Goal: Task Accomplishment & Management: Use online tool/utility

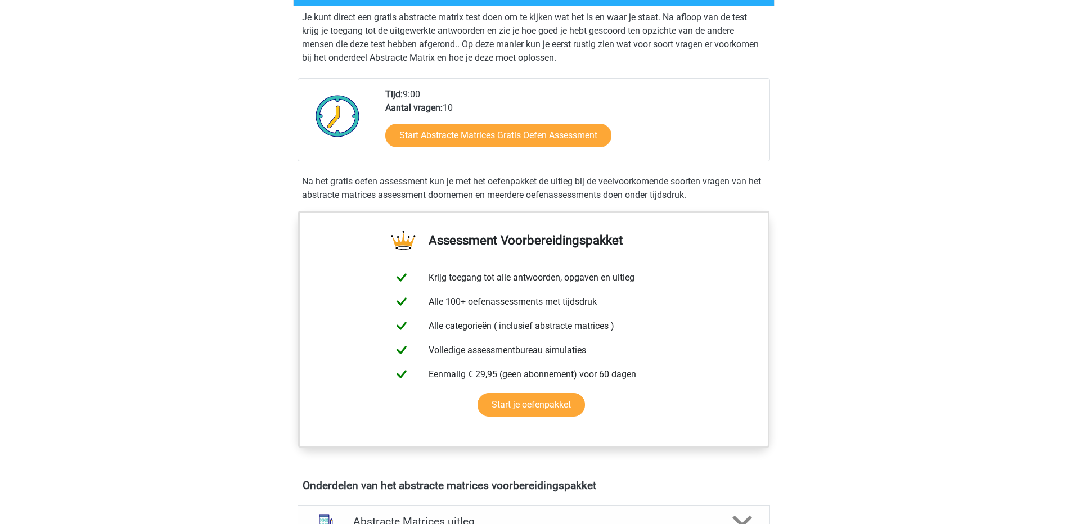
scroll to position [225, 0]
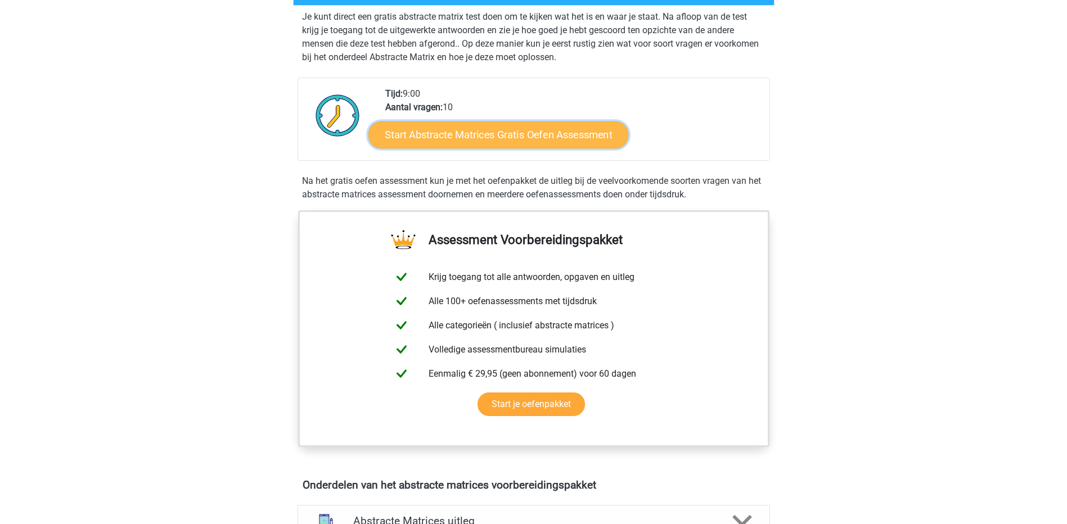
click at [530, 141] on link "Start Abstracte Matrices Gratis Oefen Assessment" at bounding box center [498, 134] width 260 height 27
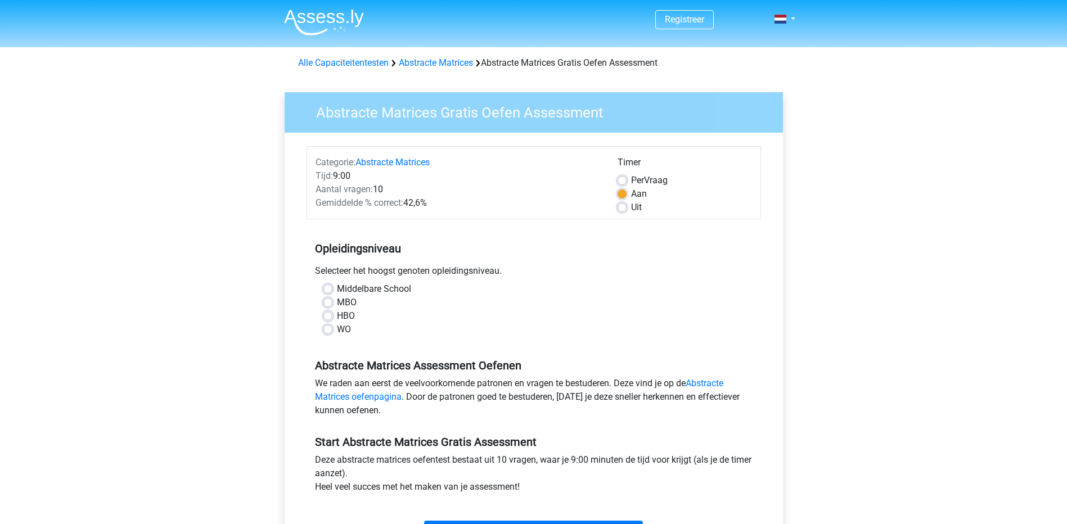
click at [337, 332] on label "WO" at bounding box center [344, 330] width 14 height 14
click at [329, 332] on input "WO" at bounding box center [327, 328] width 9 height 11
radio input "true"
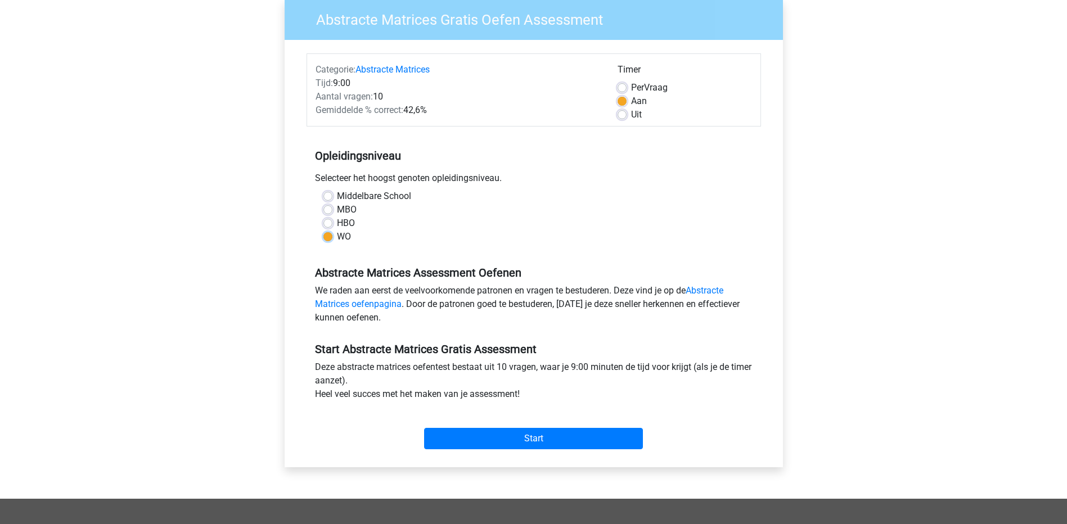
scroll to position [113, 0]
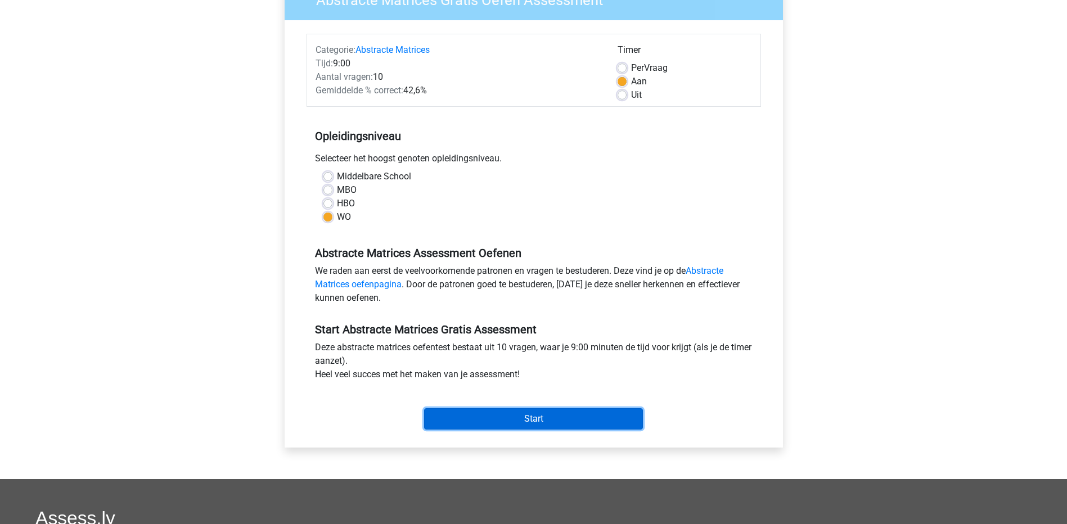
click at [529, 418] on input "Start" at bounding box center [533, 418] width 219 height 21
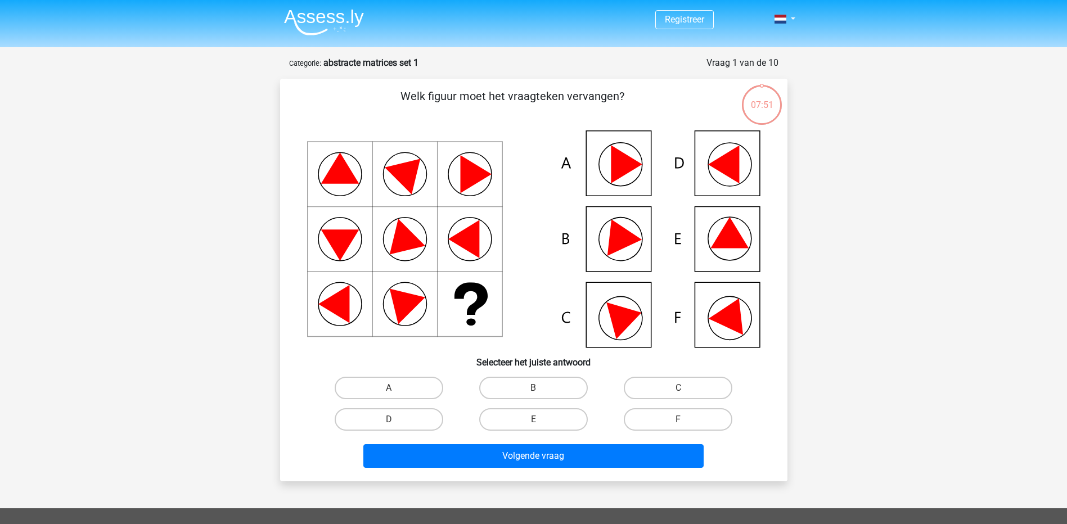
click at [642, 172] on icon at bounding box center [533, 239] width 453 height 217
click at [613, 193] on icon at bounding box center [533, 239] width 453 height 217
click at [615, 154] on icon at bounding box center [626, 164] width 31 height 38
click at [387, 390] on label "A" at bounding box center [389, 388] width 109 height 23
click at [389, 390] on input "A" at bounding box center [392, 391] width 7 height 7
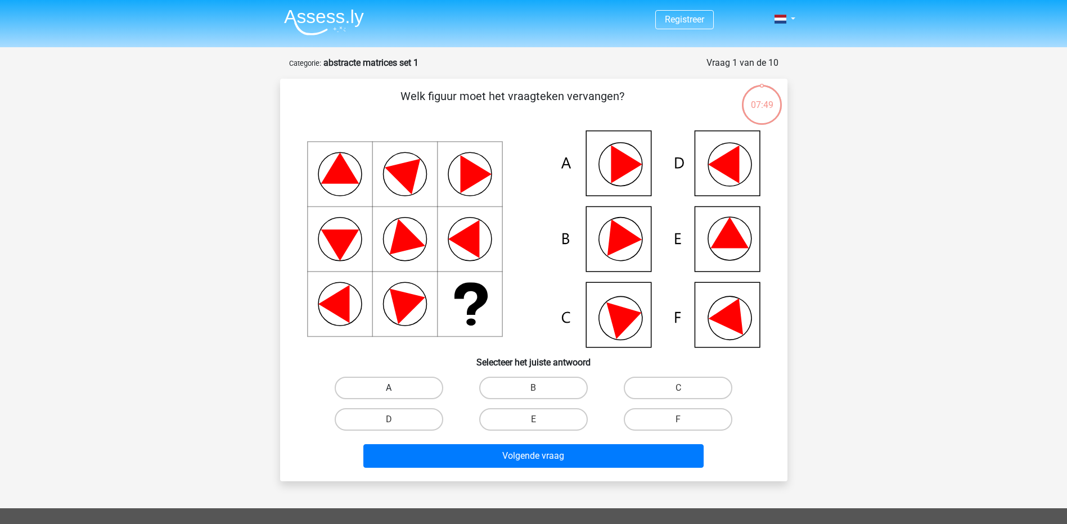
radio input "true"
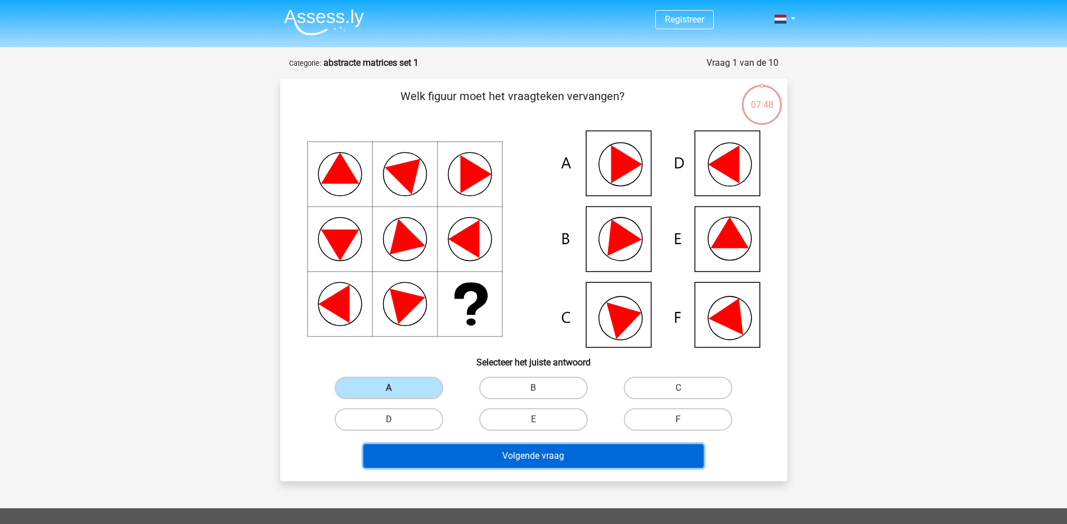
click at [492, 453] on button "Volgende vraag" at bounding box center [533, 456] width 340 height 24
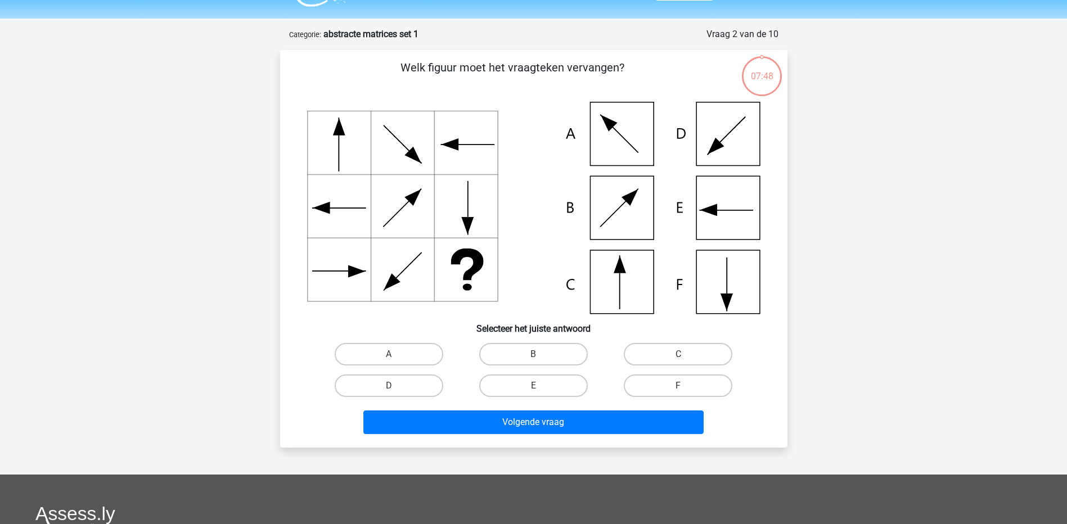
scroll to position [56, 0]
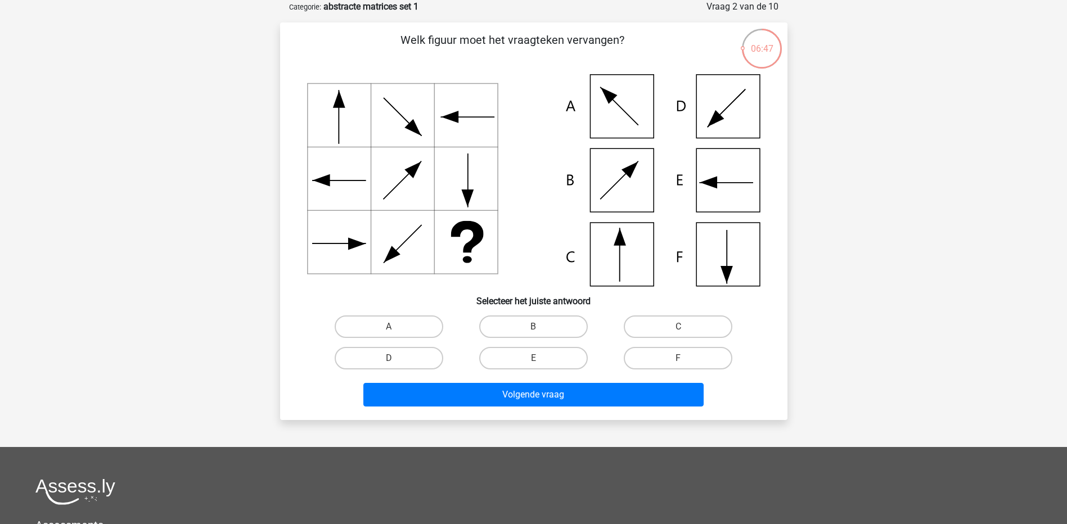
click at [747, 253] on icon at bounding box center [533, 180] width 453 height 212
click at [668, 359] on label "F" at bounding box center [678, 358] width 109 height 23
click at [678, 359] on input "F" at bounding box center [681, 361] width 7 height 7
radio input "true"
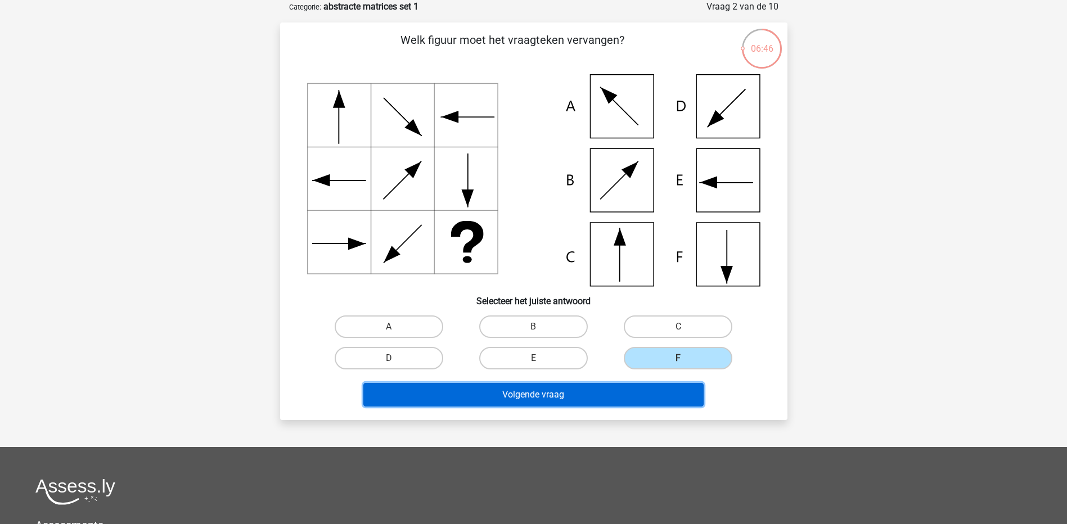
click at [619, 394] on button "Volgende vraag" at bounding box center [533, 395] width 340 height 24
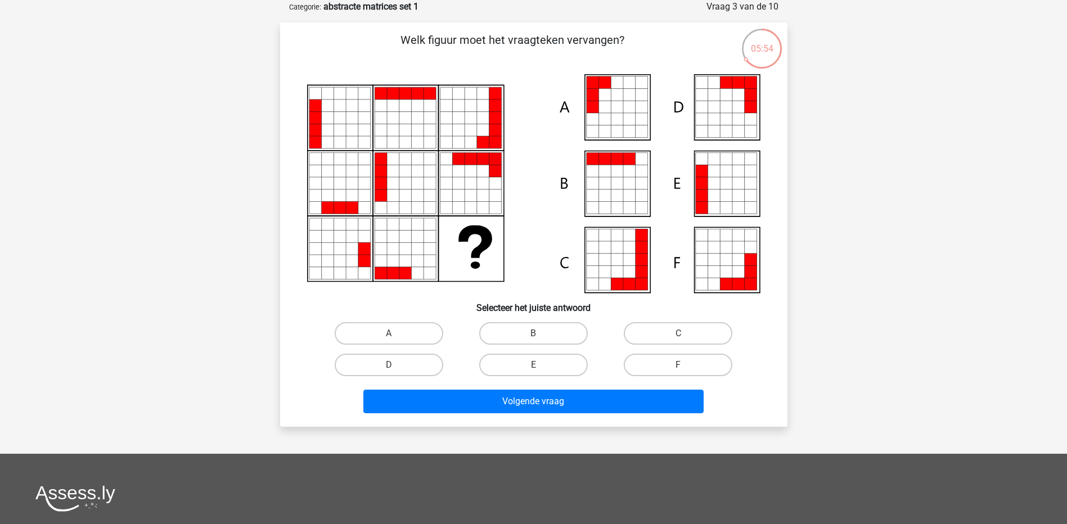
click at [734, 191] on icon at bounding box center [738, 196] width 12 height 12
click at [561, 364] on label "E" at bounding box center [533, 365] width 109 height 23
click at [541, 365] on input "E" at bounding box center [536, 368] width 7 height 7
radio input "true"
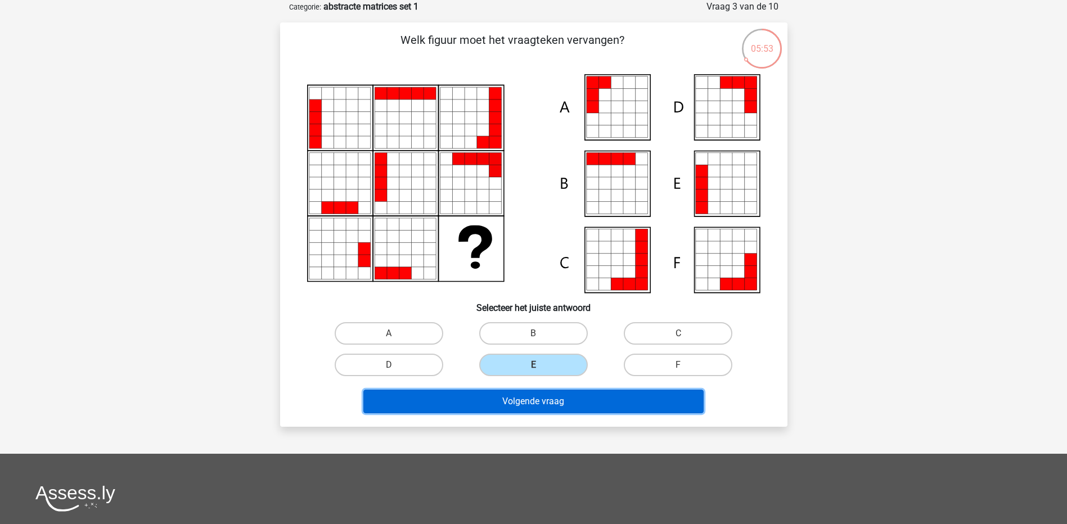
click at [548, 402] on button "Volgende vraag" at bounding box center [533, 402] width 340 height 24
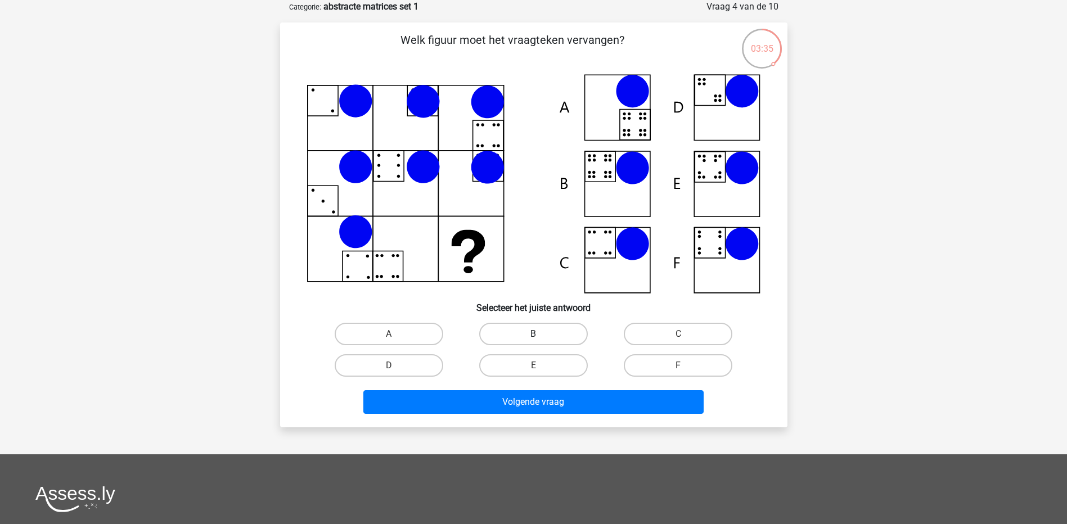
click at [521, 334] on label "B" at bounding box center [533, 334] width 109 height 23
click at [533, 334] on input "B" at bounding box center [536, 337] width 7 height 7
radio input "true"
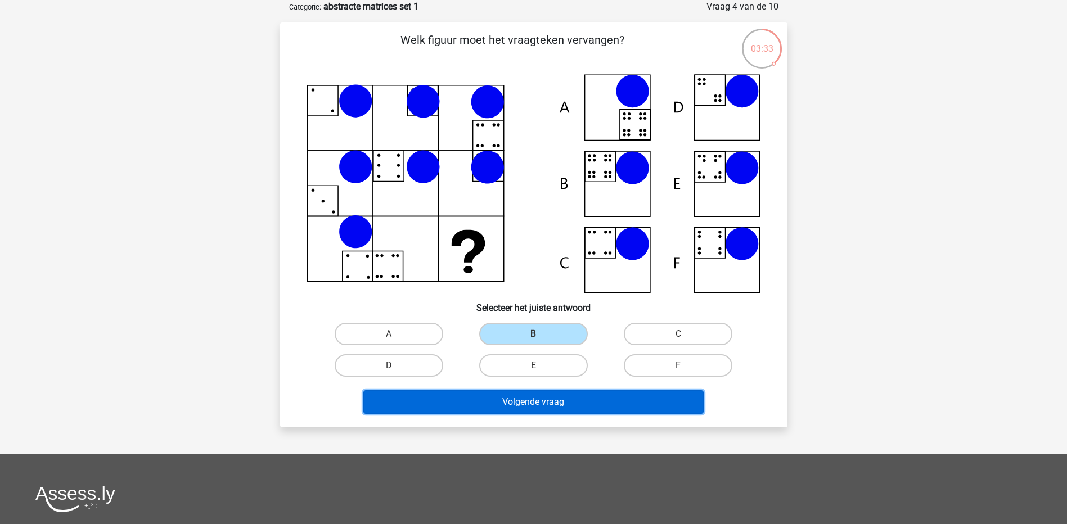
click at [608, 402] on button "Volgende vraag" at bounding box center [533, 402] width 340 height 24
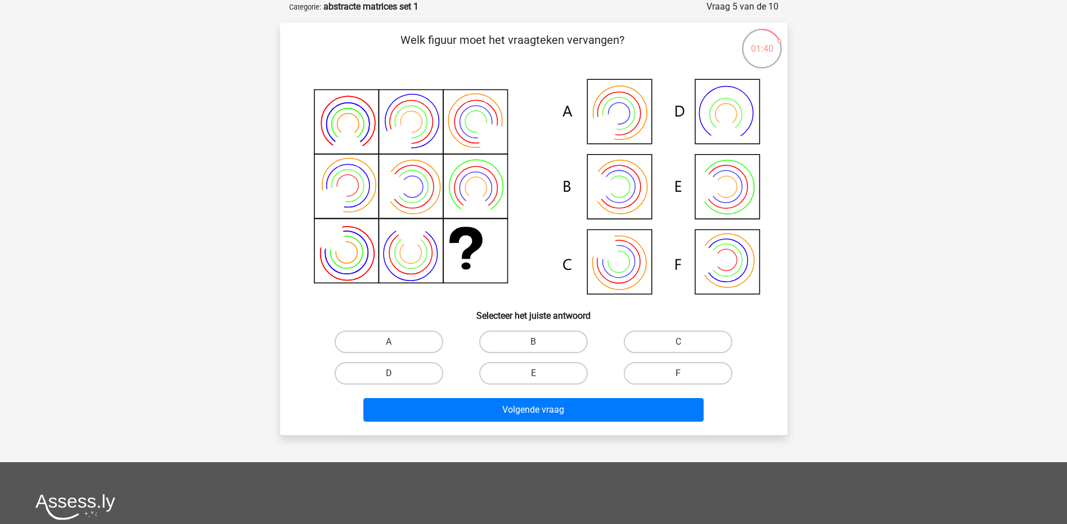
click at [611, 261] on icon at bounding box center [610, 253] width 48 height 48
click at [691, 339] on label "C" at bounding box center [678, 342] width 109 height 23
click at [686, 342] on input "C" at bounding box center [681, 345] width 7 height 7
radio input "true"
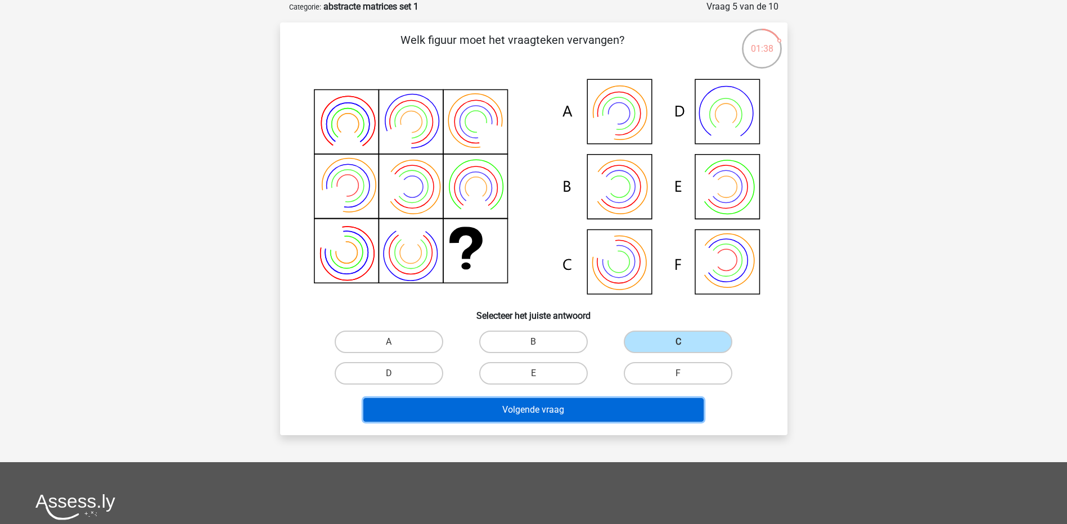
click at [610, 408] on button "Volgende vraag" at bounding box center [533, 410] width 340 height 24
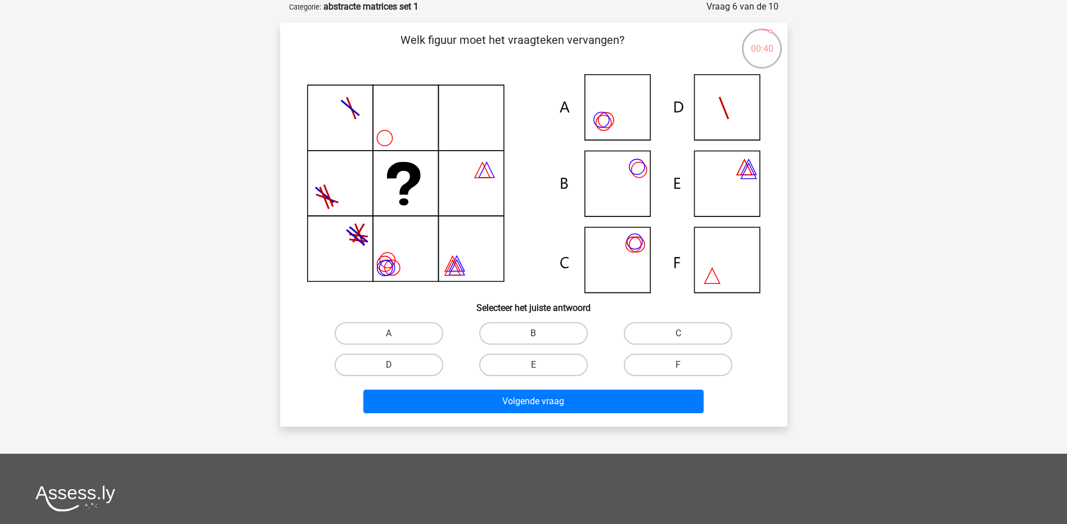
click at [616, 119] on icon at bounding box center [533, 183] width 453 height 219
click at [392, 334] on input "A" at bounding box center [392, 337] width 7 height 7
radio input "true"
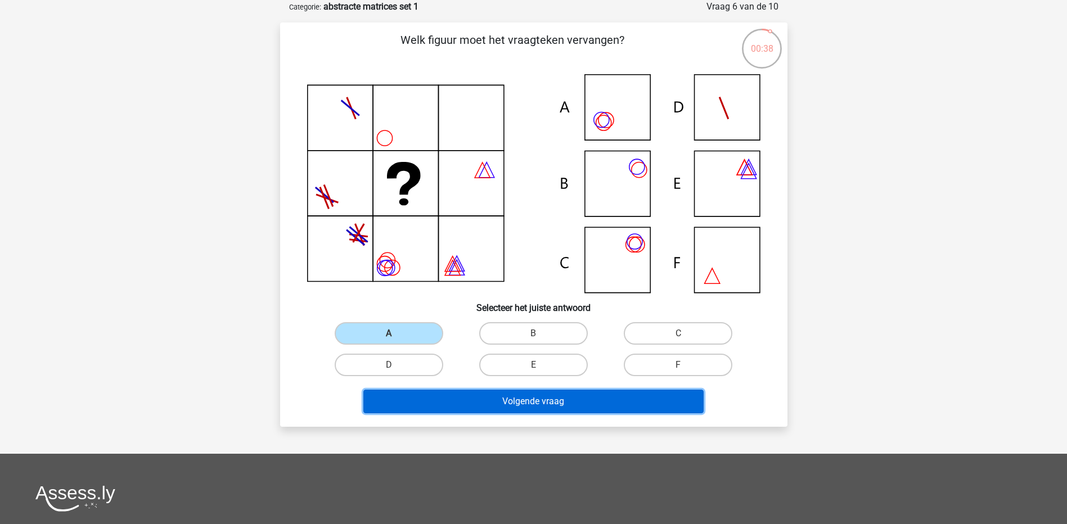
click at [510, 405] on button "Volgende vraag" at bounding box center [533, 402] width 340 height 24
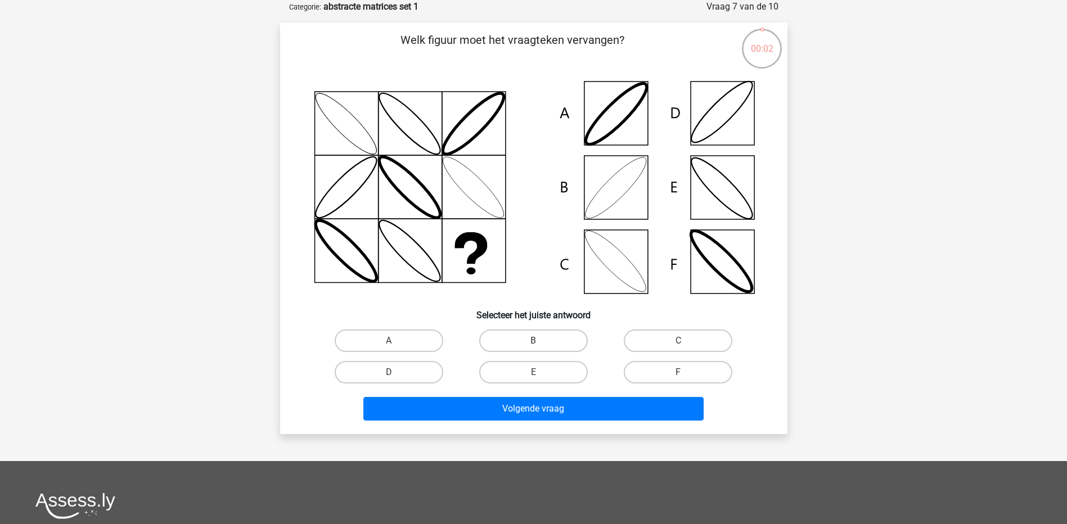
click at [718, 112] on icon at bounding box center [533, 187] width 453 height 227
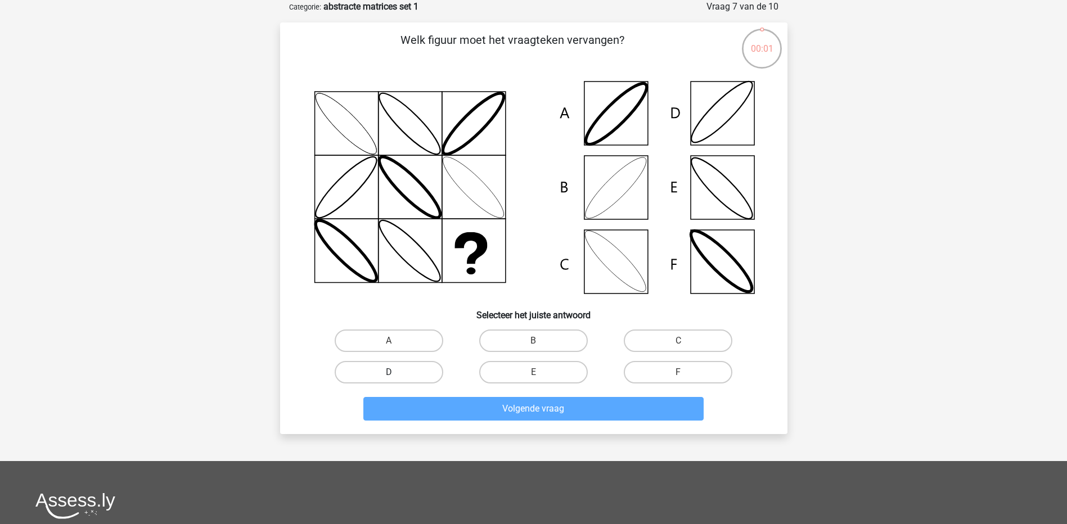
click at [390, 366] on label "D" at bounding box center [389, 372] width 109 height 23
click at [390, 372] on input "D" at bounding box center [392, 375] width 7 height 7
radio input "true"
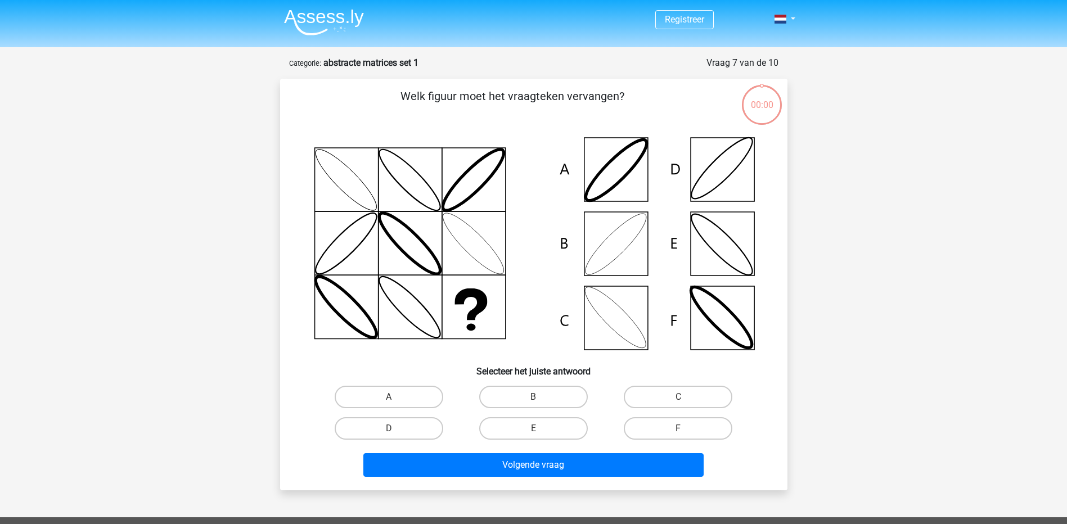
scroll to position [56, 0]
